Goal: Task Accomplishment & Management: Manage account settings

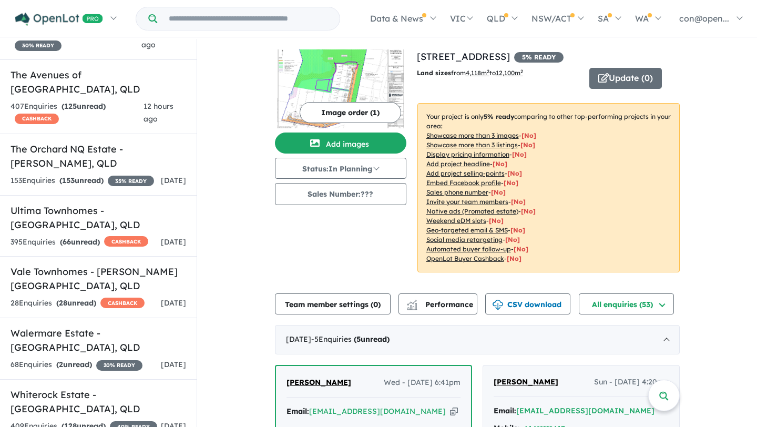
scroll to position [4047, 0]
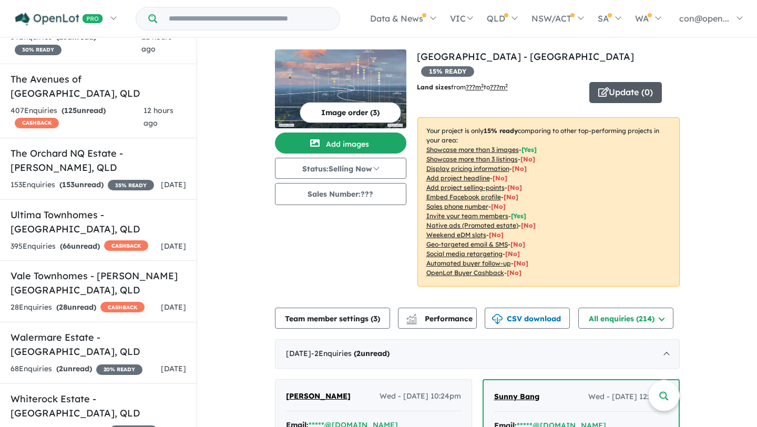
click at [615, 82] on button "Update ( 0 )" at bounding box center [625, 92] width 73 height 21
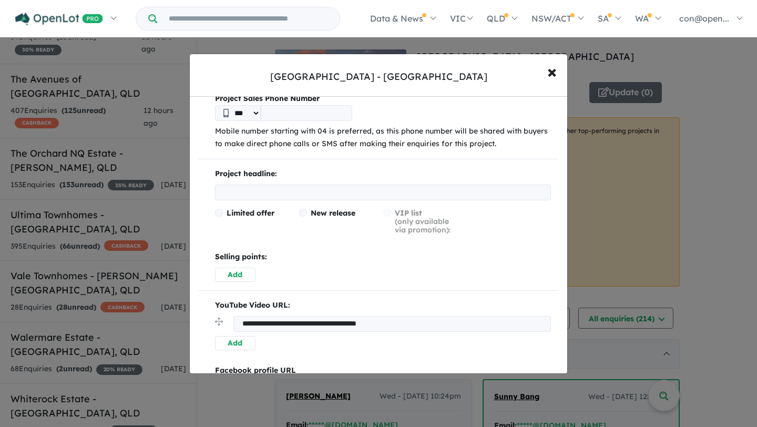
scroll to position [153, 0]
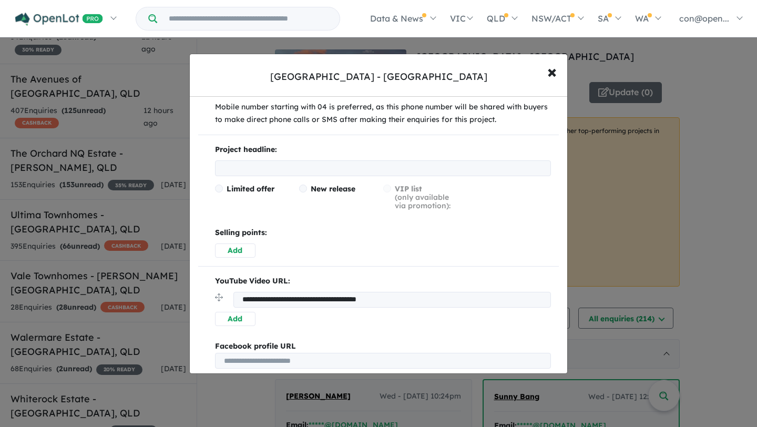
click at [257, 171] on input "text" at bounding box center [383, 168] width 336 height 16
click at [239, 189] on span "Limited offer" at bounding box center [250, 188] width 48 height 9
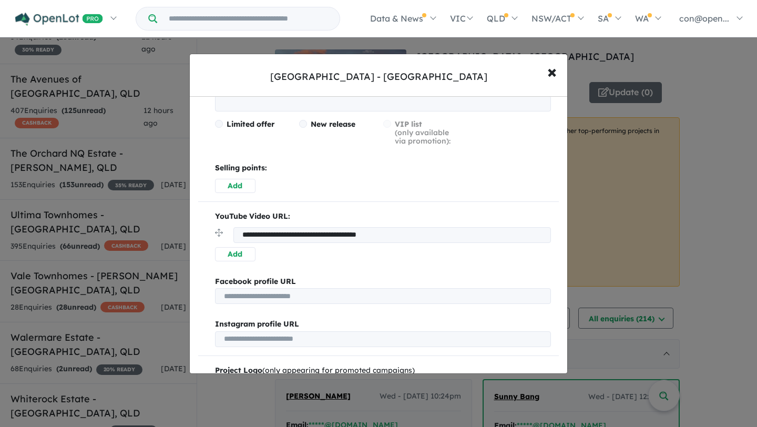
scroll to position [220, 0]
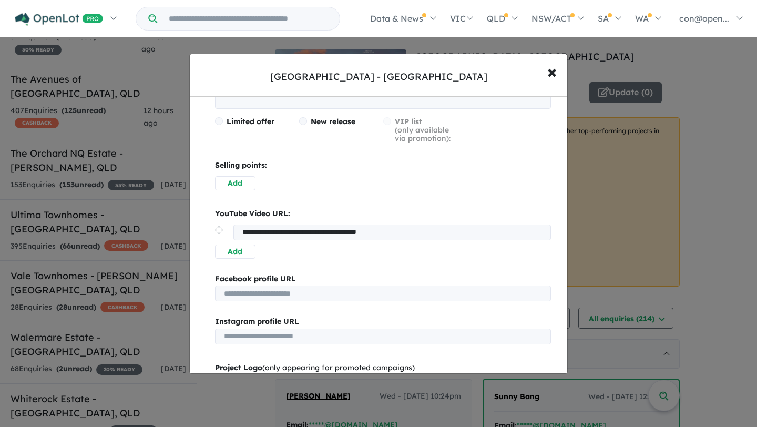
click at [236, 189] on button "Add" at bounding box center [235, 183] width 40 height 14
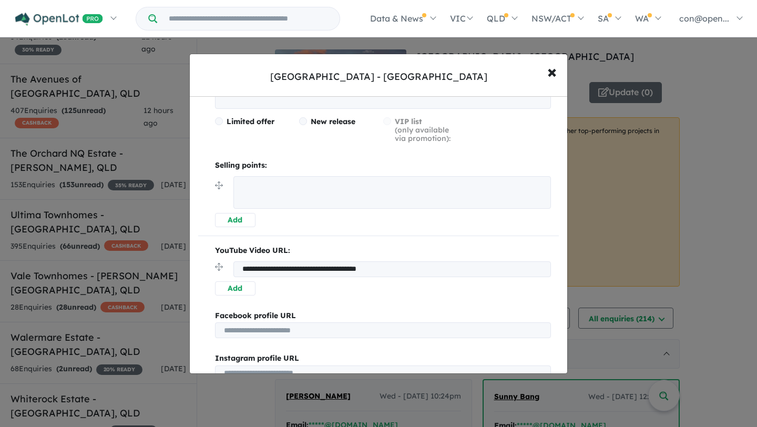
click at [235, 218] on button "Add" at bounding box center [235, 220] width 40 height 14
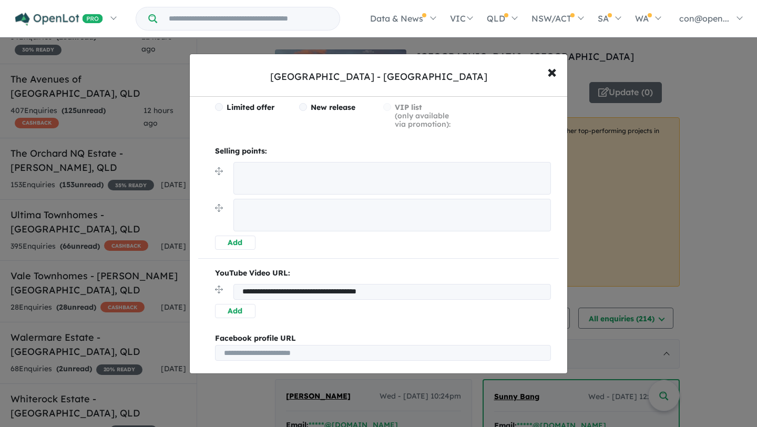
scroll to position [235, 0]
click at [230, 243] on button "Add" at bounding box center [235, 242] width 40 height 14
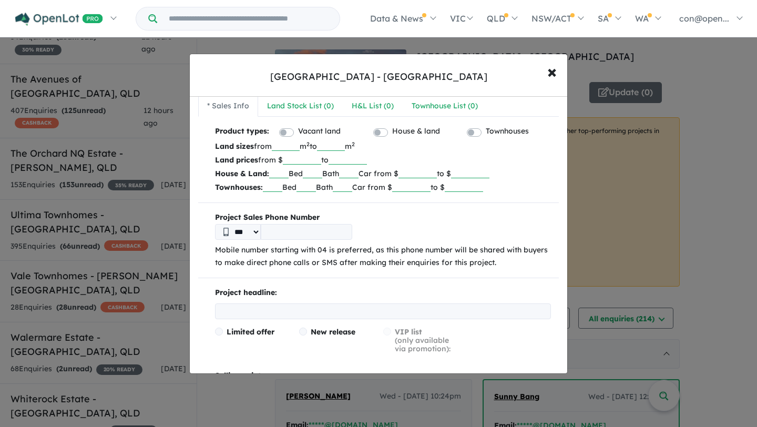
scroll to position [0, 0]
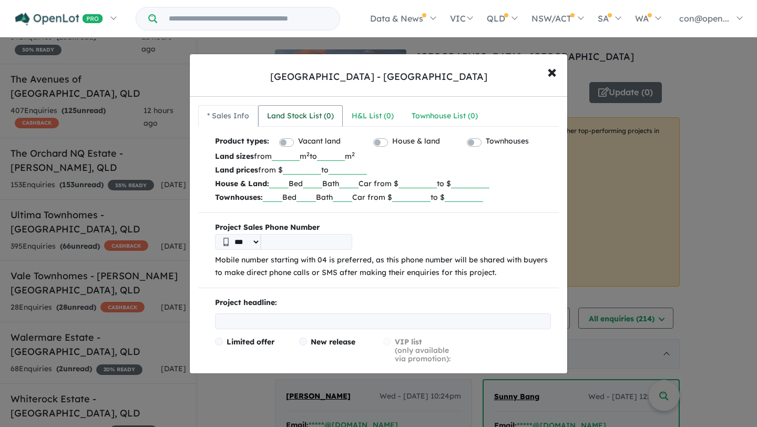
click at [294, 117] on div "Land Stock List ( 0 )" at bounding box center [300, 116] width 67 height 13
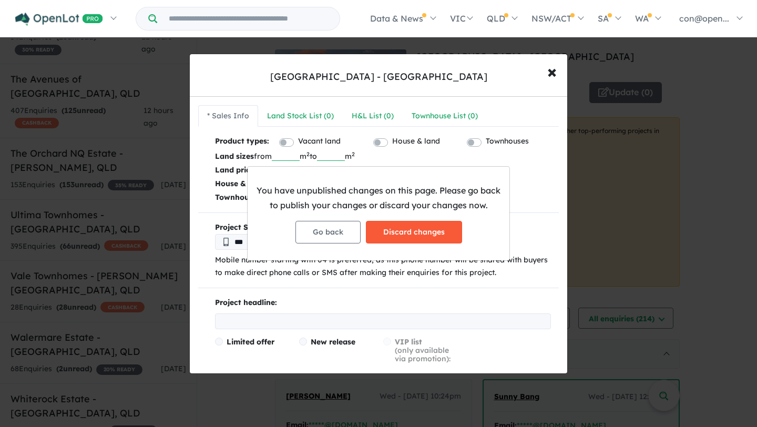
click at [400, 227] on button "Discard changes" at bounding box center [414, 232] width 96 height 23
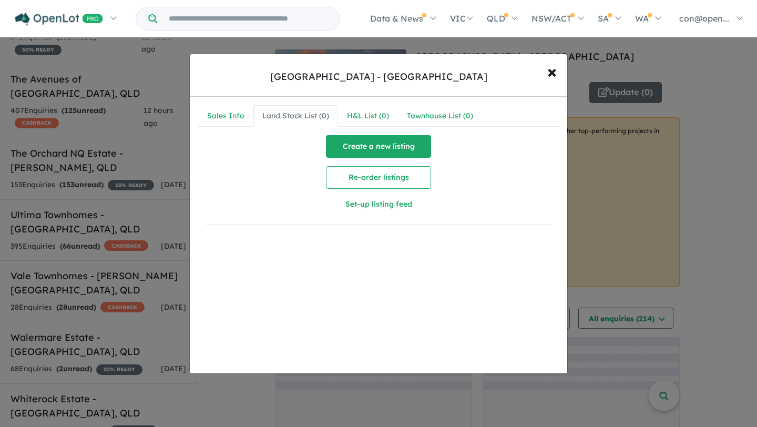
click at [350, 146] on button "Create a new listing" at bounding box center [378, 146] width 105 height 23
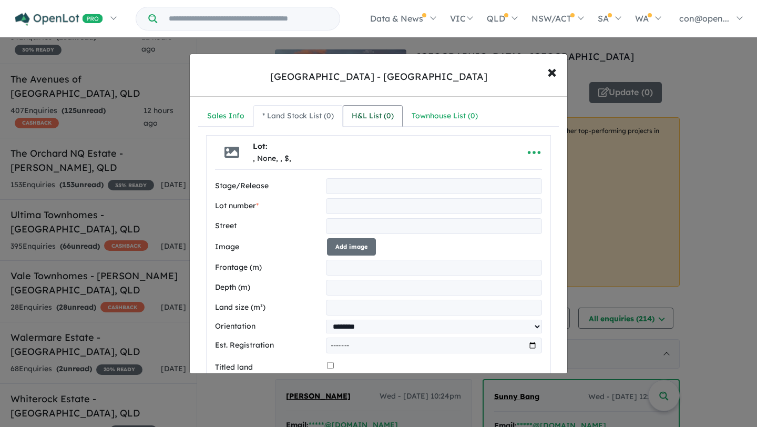
click at [367, 116] on div "H&L List ( 0 )" at bounding box center [373, 116] width 42 height 13
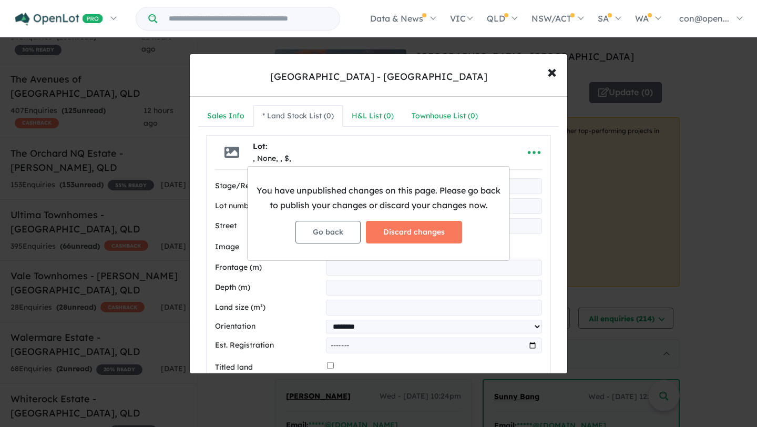
click at [551, 73] on div "You have unpublished changes on this page. Please go back to publish your chang…" at bounding box center [378, 213] width 757 height 427
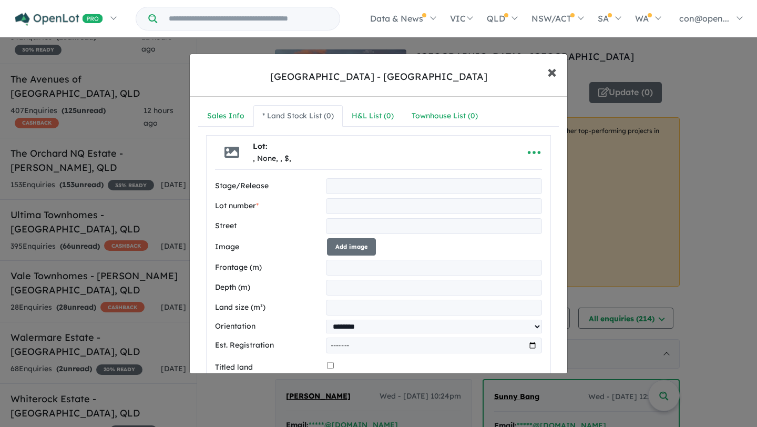
click at [547, 76] on span "×" at bounding box center [551, 71] width 9 height 23
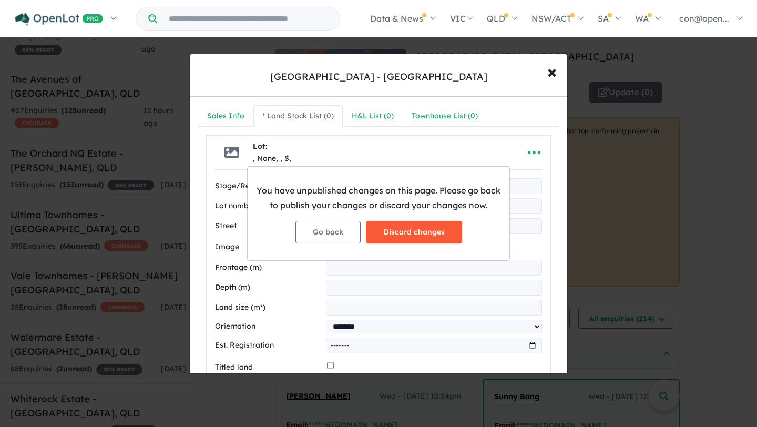
click at [403, 231] on button "Discard changes" at bounding box center [414, 232] width 96 height 23
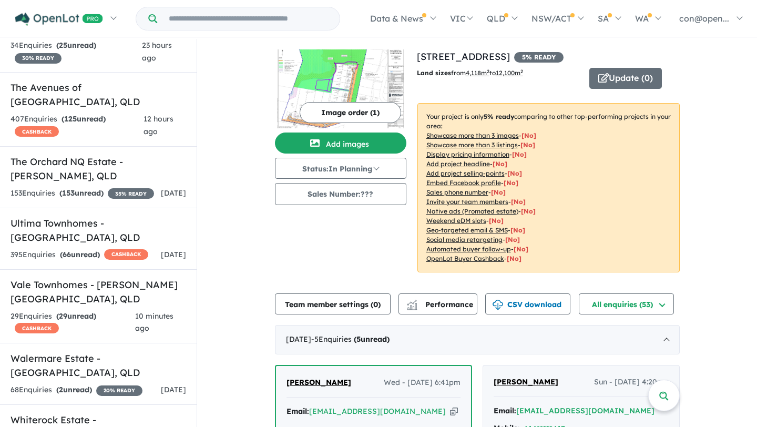
scroll to position [4025, 0]
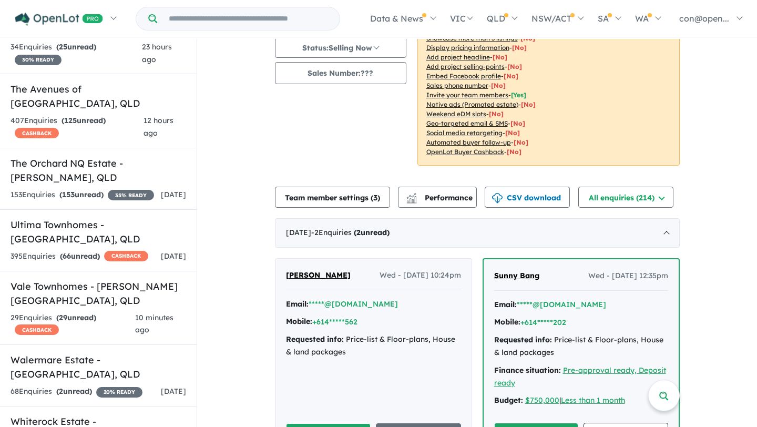
scroll to position [180, 0]
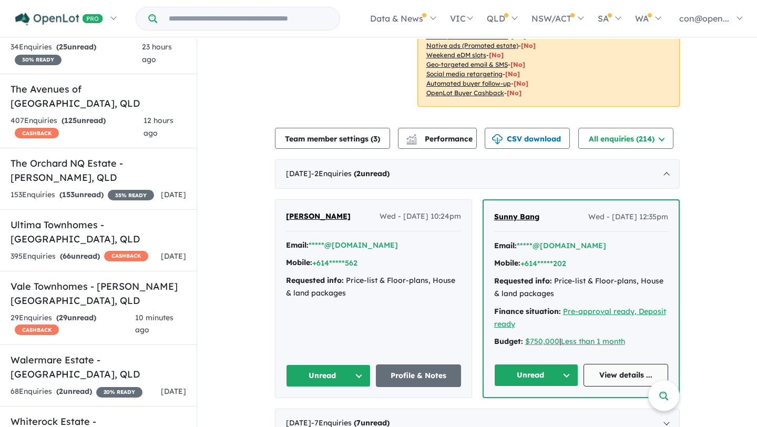
click at [613, 364] on link "View details ..." at bounding box center [625, 375] width 85 height 23
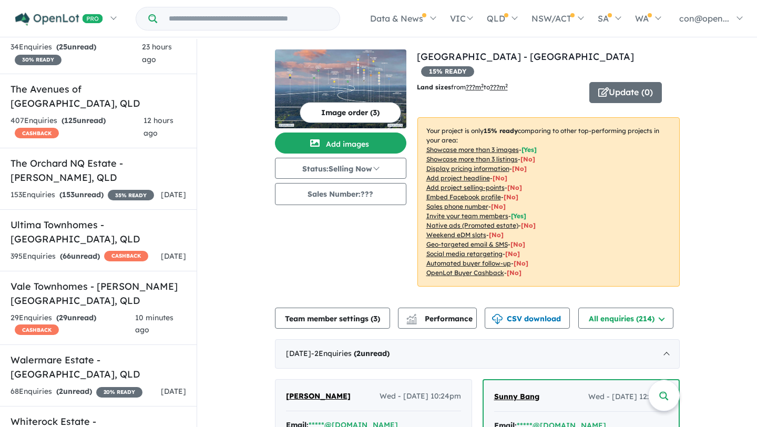
click at [203, 21] on input "Try estate name, suburb, builder or developer" at bounding box center [248, 18] width 178 height 23
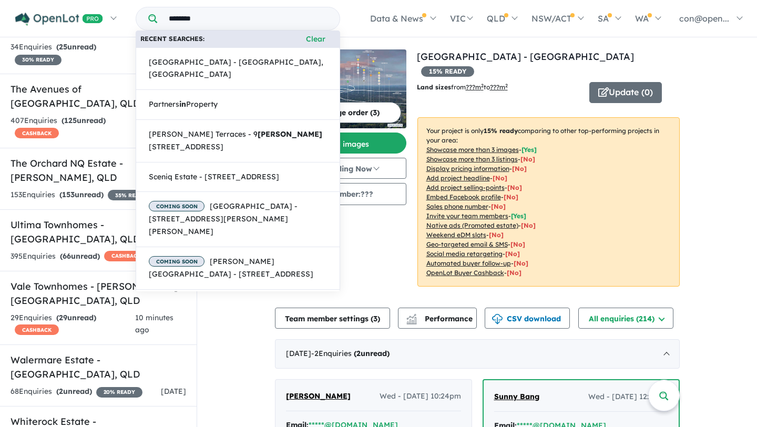
type input "*********"
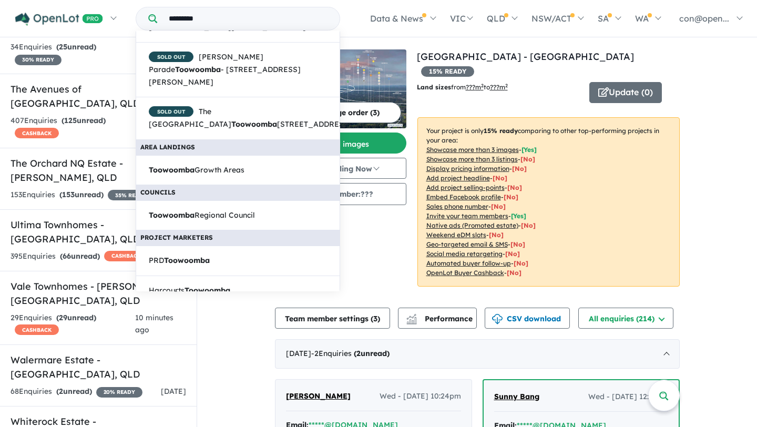
scroll to position [110, 0]
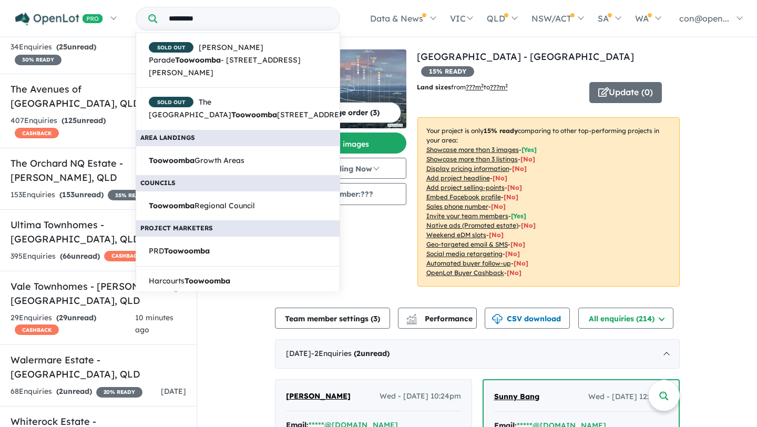
click at [270, 18] on input "*********" at bounding box center [248, 18] width 178 height 23
drag, startPoint x: 220, startPoint y: 17, endPoint x: 154, endPoint y: 17, distance: 65.2
click at [155, 17] on div "*********" at bounding box center [238, 19] width 204 height 24
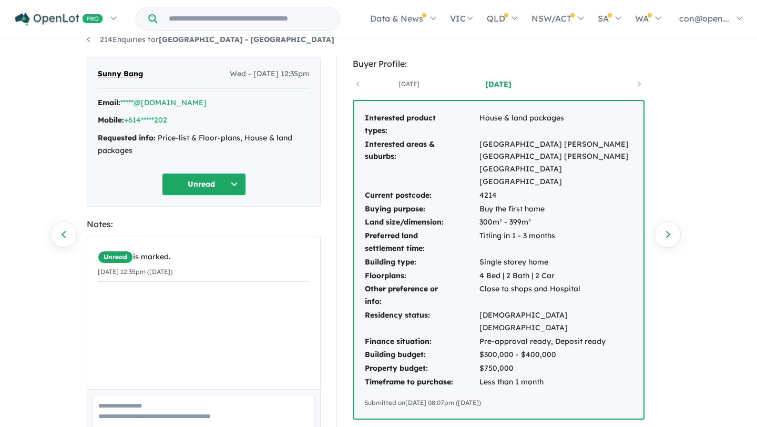
scroll to position [140, 0]
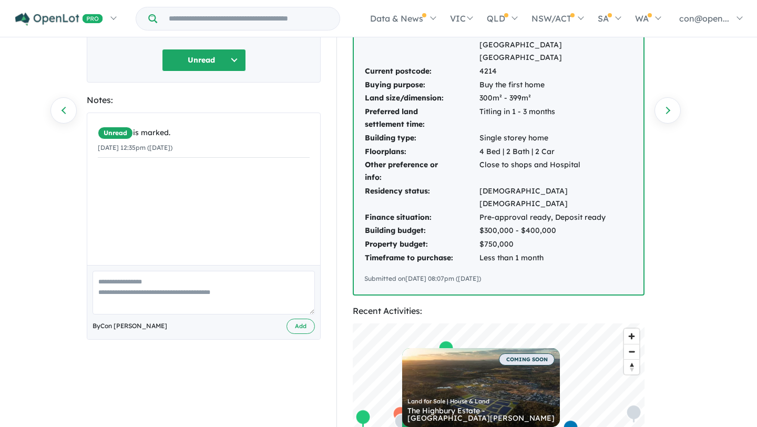
click at [161, 303] on textarea at bounding box center [203, 293] width 222 height 44
type textarea "*"
click at [233, 60] on button "Unread" at bounding box center [204, 60] width 84 height 23
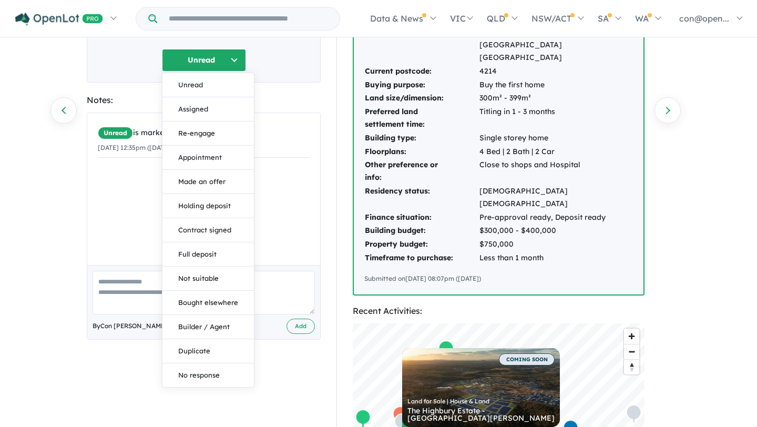
click at [280, 288] on textarea at bounding box center [203, 293] width 222 height 44
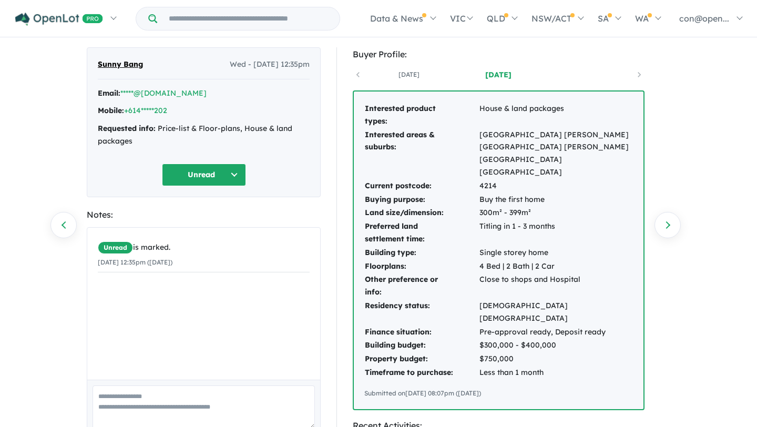
scroll to position [0, 0]
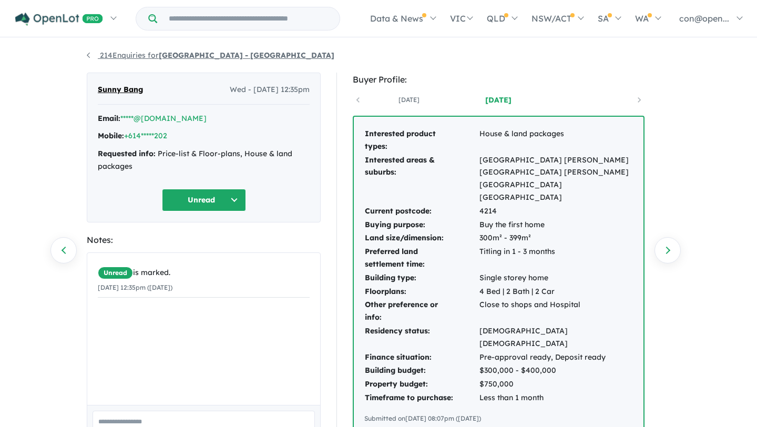
click at [169, 56] on strong "[GEOGRAPHIC_DATA] - [GEOGRAPHIC_DATA]" at bounding box center [247, 54] width 176 height 9
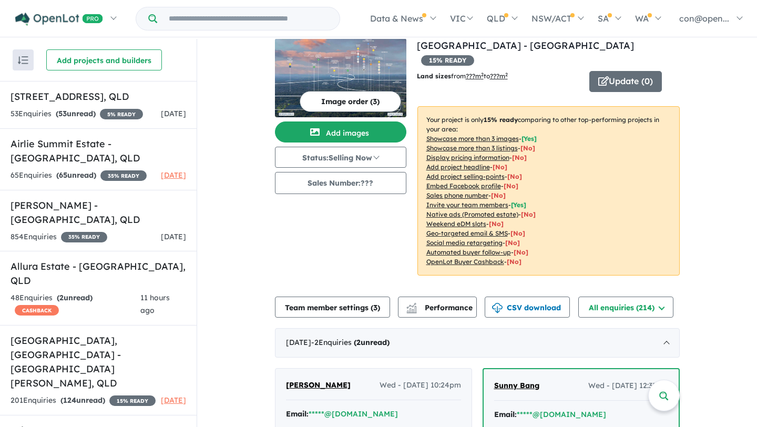
scroll to position [14, 0]
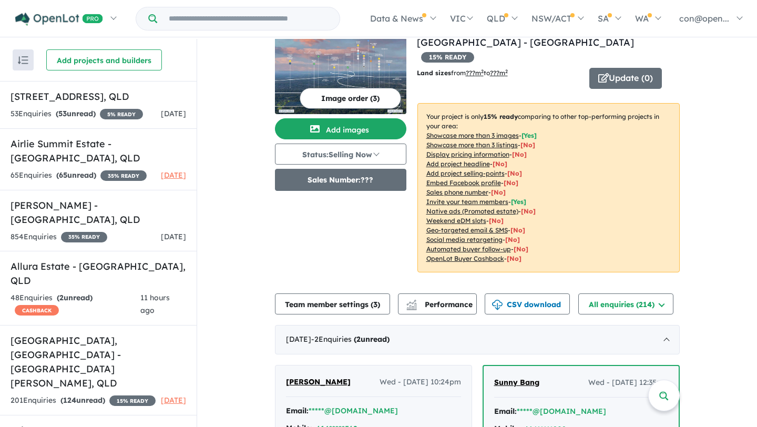
click at [335, 179] on button "Sales Number: ???" at bounding box center [340, 180] width 131 height 22
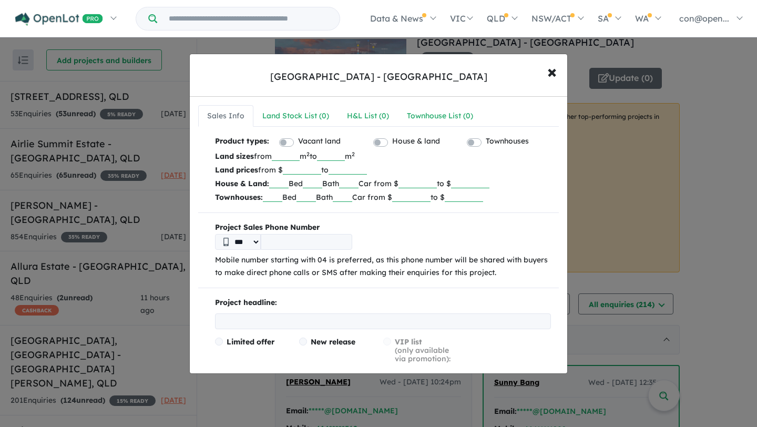
click at [276, 241] on input "tel" at bounding box center [306, 242] width 91 height 16
click at [553, 64] on span "×" at bounding box center [551, 71] width 9 height 23
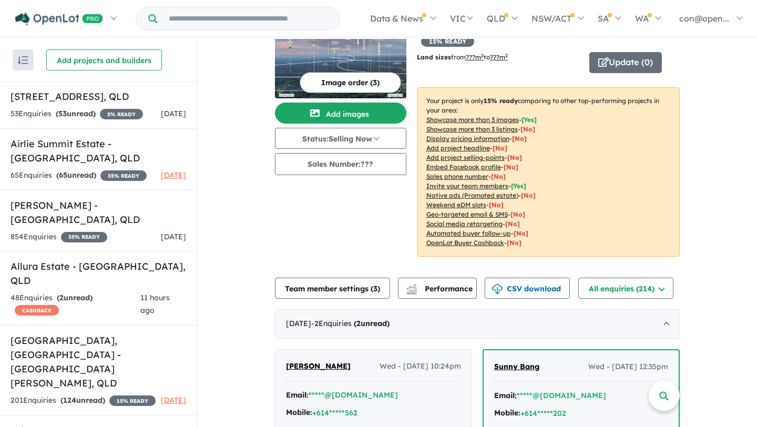
scroll to position [39, 0]
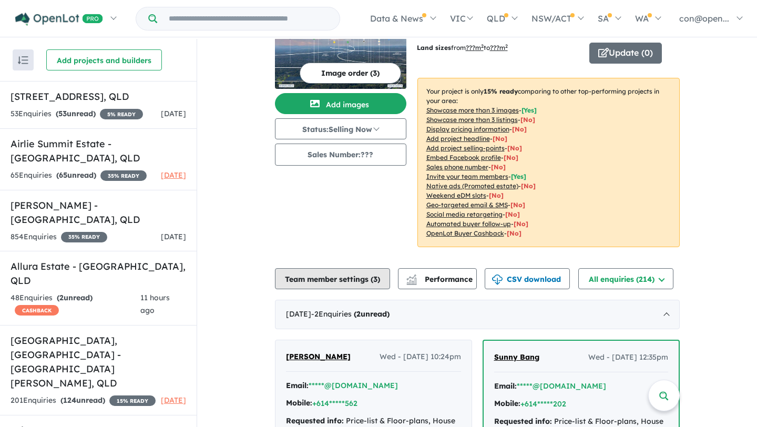
click at [331, 268] on button "Team member settings ( 3 )" at bounding box center [332, 278] width 115 height 21
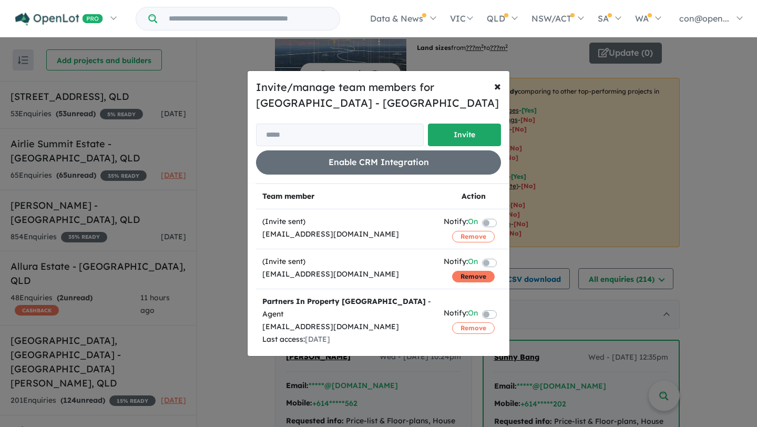
click at [472, 279] on button "Remove" at bounding box center [473, 277] width 43 height 12
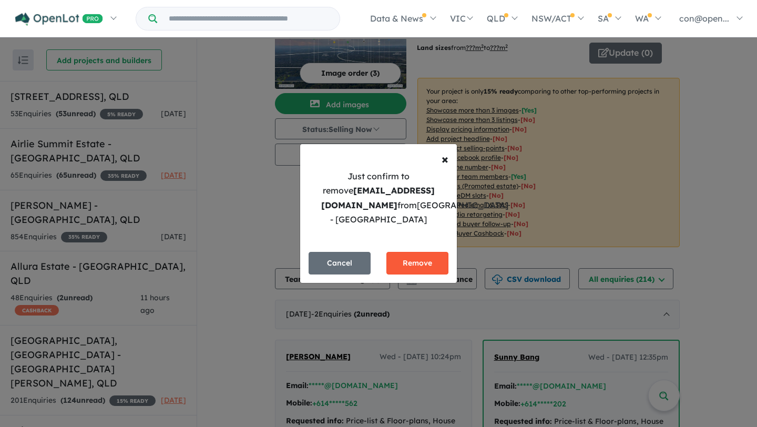
click at [424, 269] on button "Remove" at bounding box center [417, 263] width 62 height 23
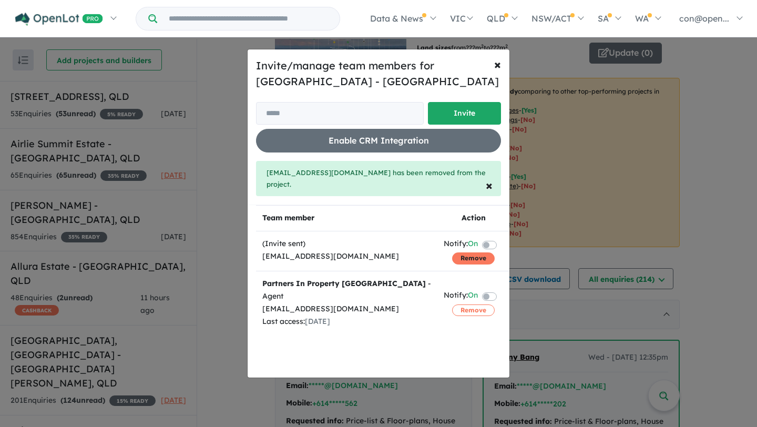
click at [461, 257] on button "Remove" at bounding box center [473, 258] width 43 height 12
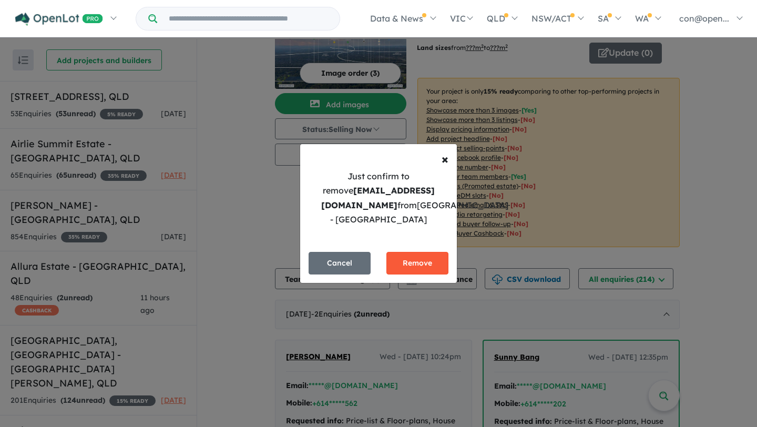
click at [420, 261] on button "Remove" at bounding box center [417, 263] width 62 height 23
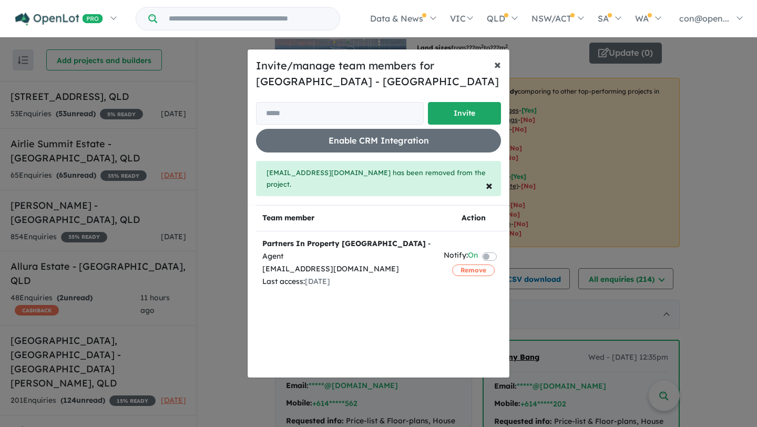
click at [496, 67] on span "×" at bounding box center [497, 64] width 7 height 16
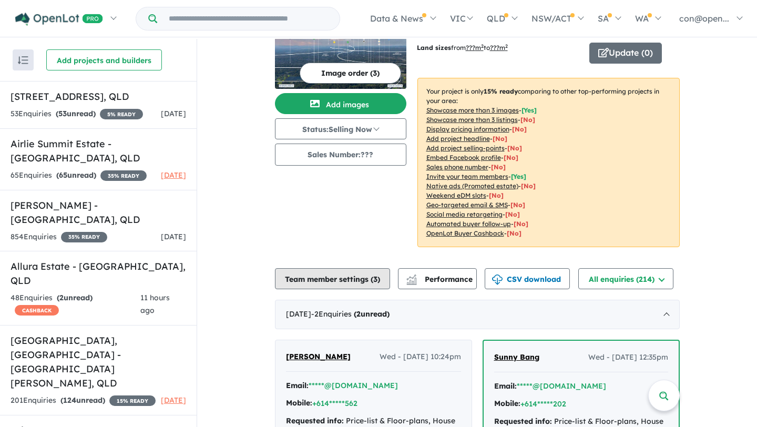
click at [313, 270] on button "Team member settings ( 3 )" at bounding box center [332, 278] width 115 height 21
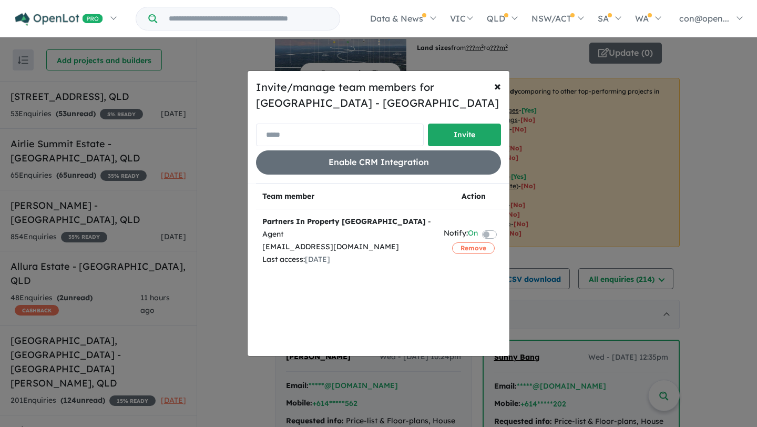
click at [298, 130] on input "email" at bounding box center [340, 134] width 168 height 23
click at [497, 81] on span "×" at bounding box center [497, 86] width 7 height 16
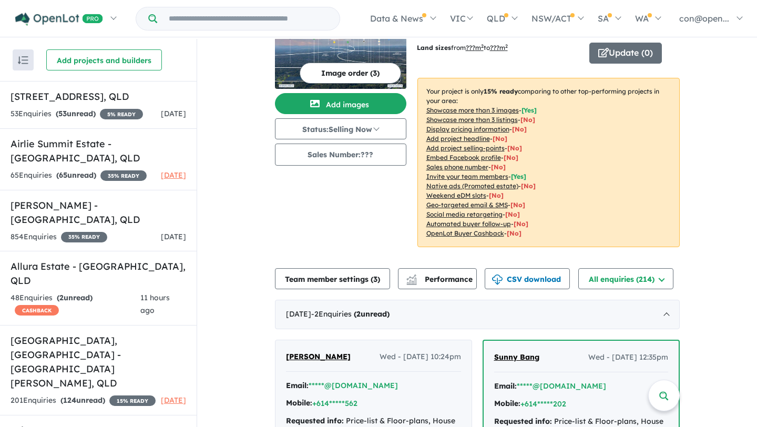
scroll to position [0, 0]
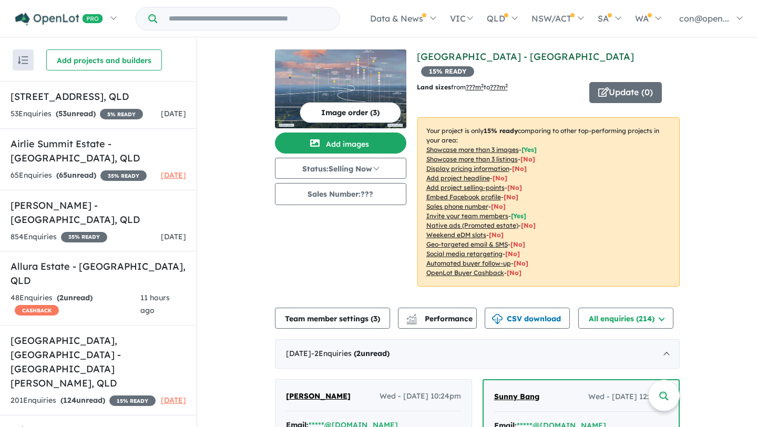
click at [457, 55] on link "[GEOGRAPHIC_DATA] - [GEOGRAPHIC_DATA]" at bounding box center [525, 56] width 217 height 12
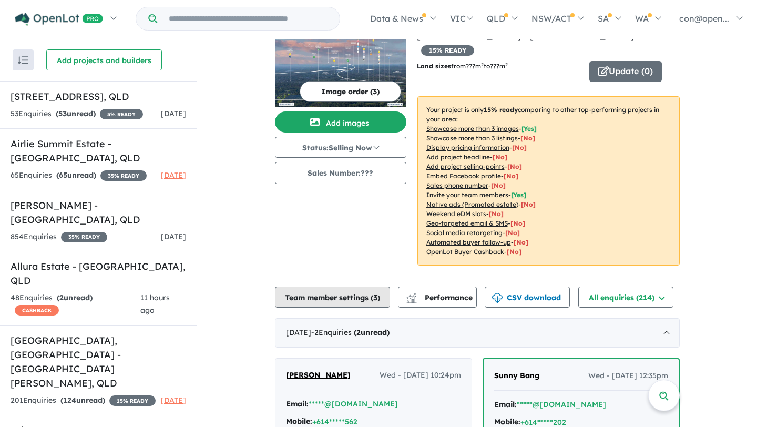
click at [333, 287] on button "Team member settings ( 3 )" at bounding box center [332, 296] width 115 height 21
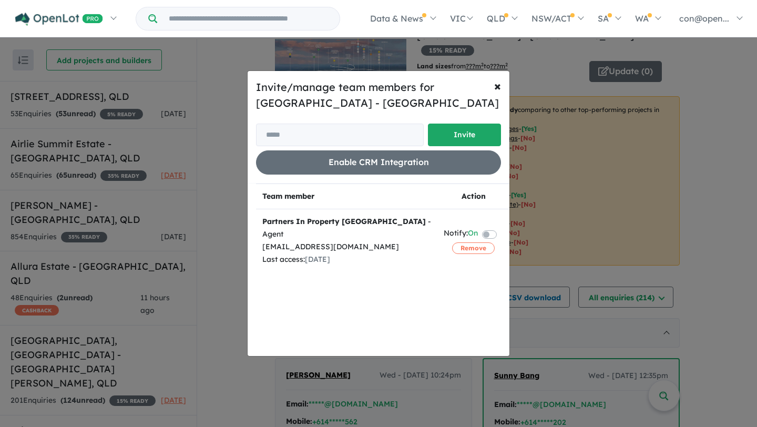
drag, startPoint x: 383, startPoint y: 235, endPoint x: 261, endPoint y: 235, distance: 122.4
click at [261, 235] on td "Partners In Property Harmer - Agent info@partnersinproperty.com.au Last access:…" at bounding box center [346, 240] width 181 height 63
copy div "info@partnersinproperty.com.au"
click at [472, 244] on button "Remove" at bounding box center [473, 248] width 43 height 12
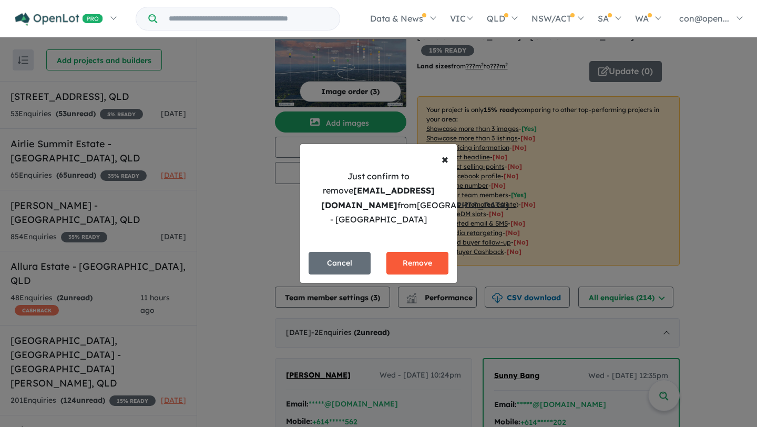
click at [405, 264] on button "Remove" at bounding box center [417, 263] width 62 height 23
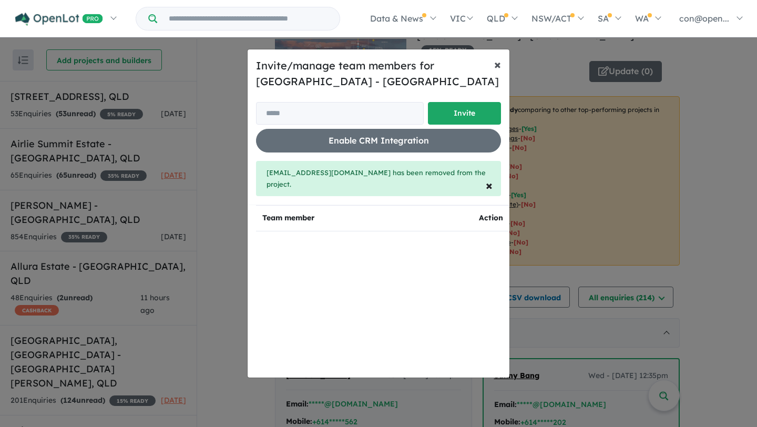
click at [497, 65] on span "×" at bounding box center [497, 64] width 7 height 16
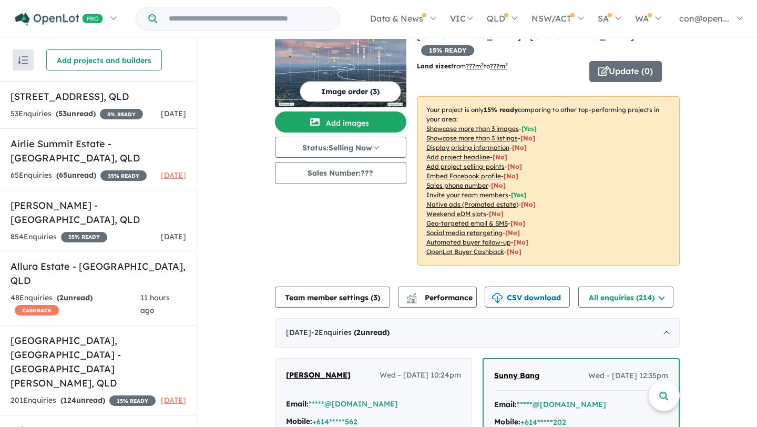
scroll to position [0, 0]
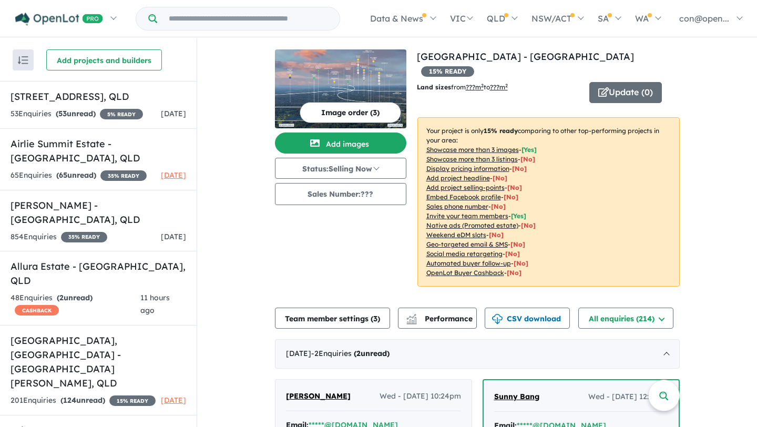
click at [284, 16] on input "Try estate name, suburb, builder or developer" at bounding box center [248, 18] width 178 height 23
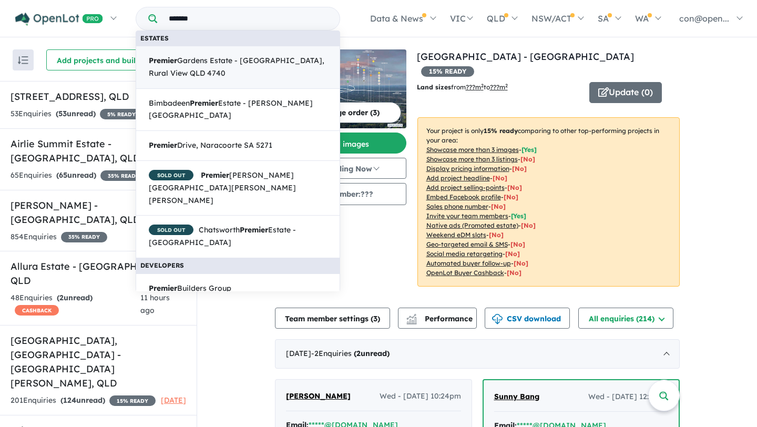
type input "*******"
click at [212, 66] on span "Premier Gardens Estate - Bjelke Circuit, Rural View QLD 4740" at bounding box center [238, 67] width 178 height 25
